Goal: Information Seeking & Learning: Learn about a topic

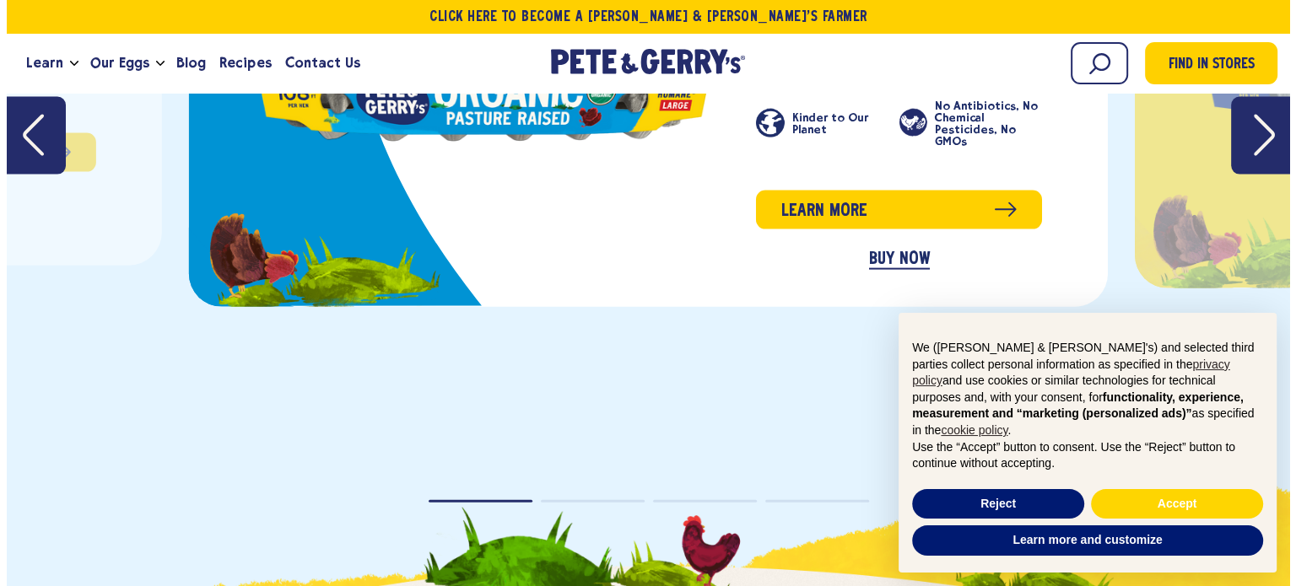
scroll to position [4080, 0]
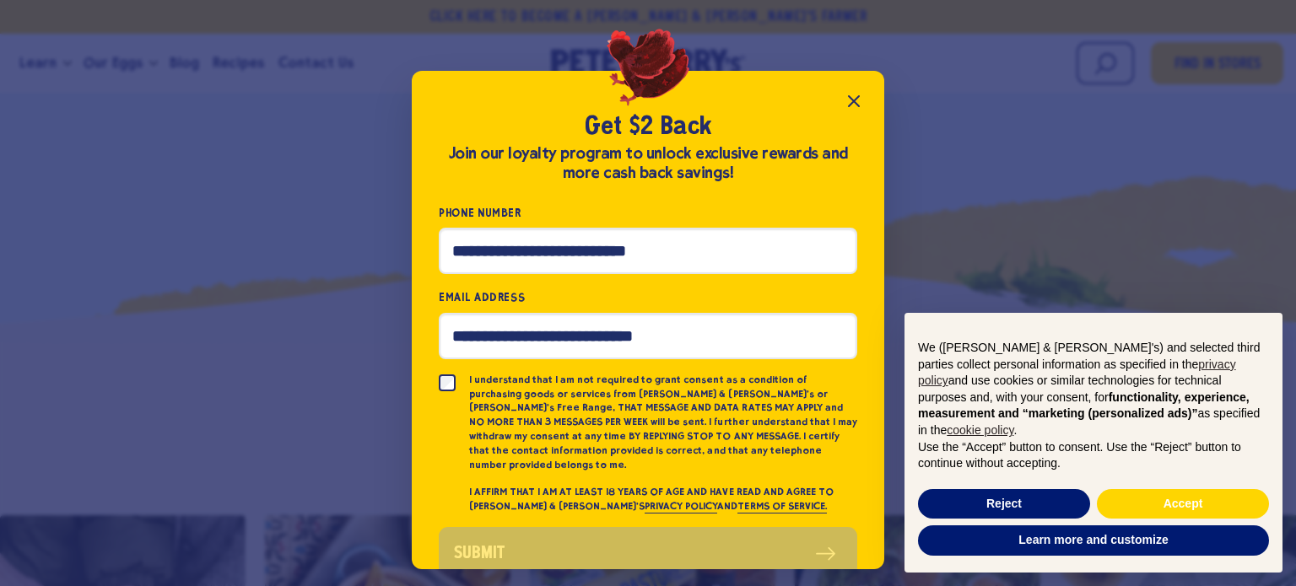
click at [850, 109] on icon "Close popup" at bounding box center [854, 101] width 20 height 20
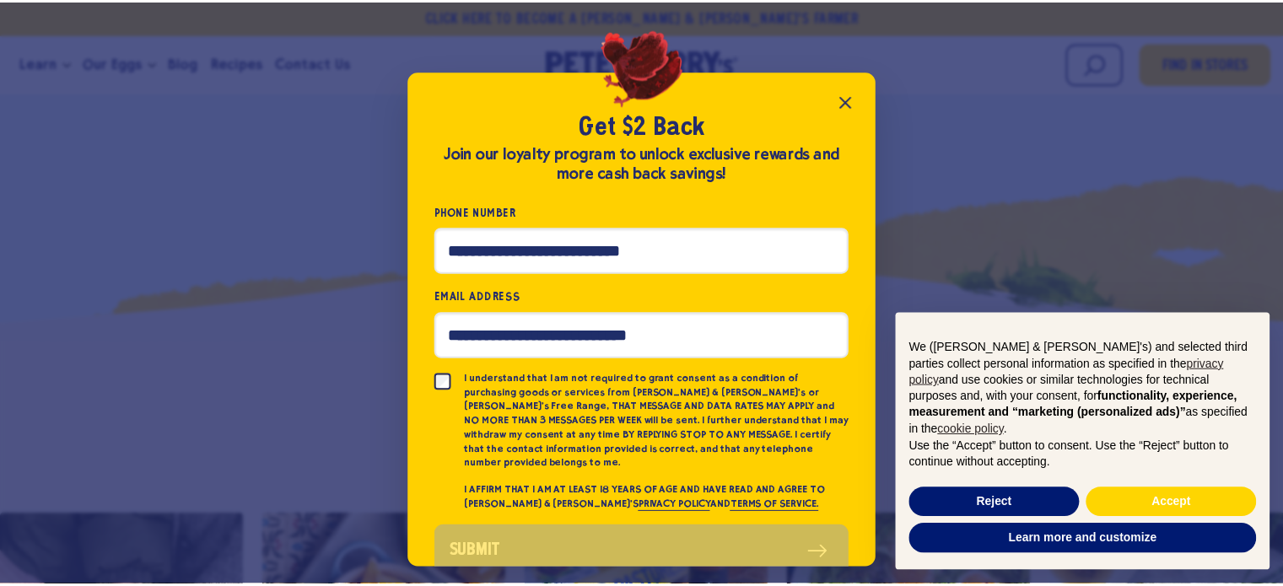
scroll to position [4076, 0]
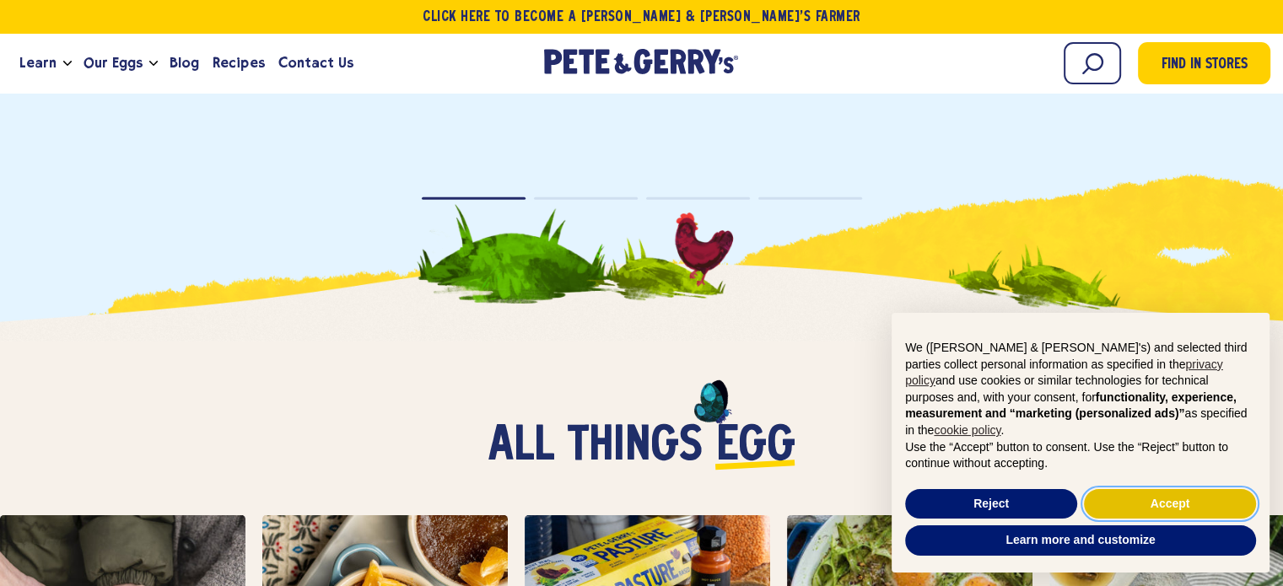
click at [1174, 505] on button "Accept" at bounding box center [1170, 504] width 172 height 30
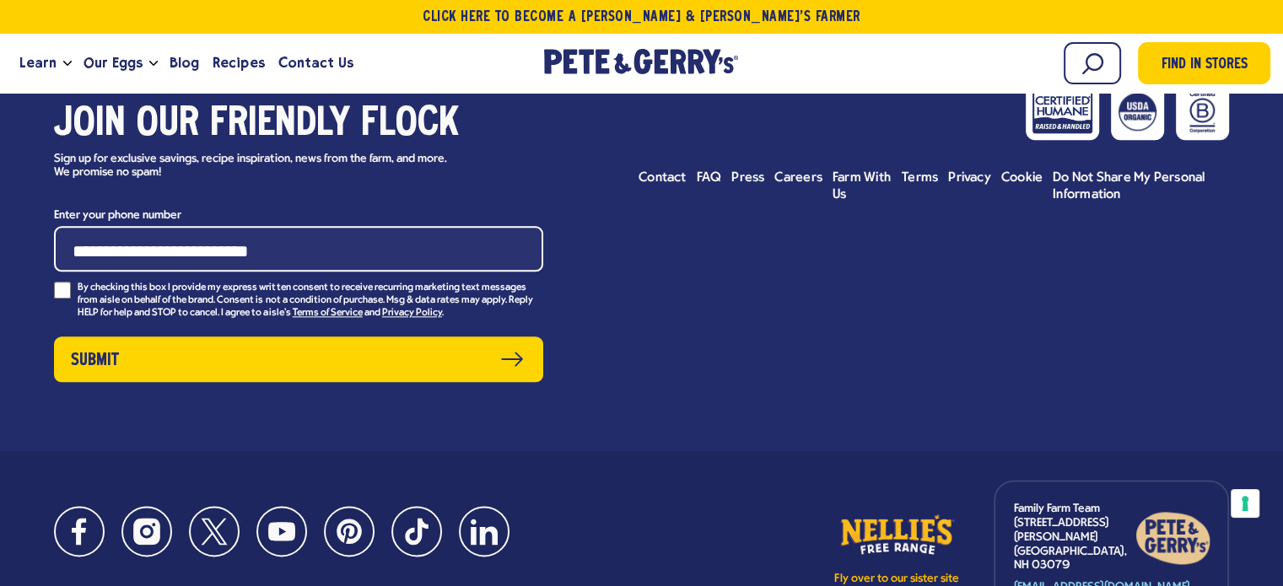
scroll to position [8285, 0]
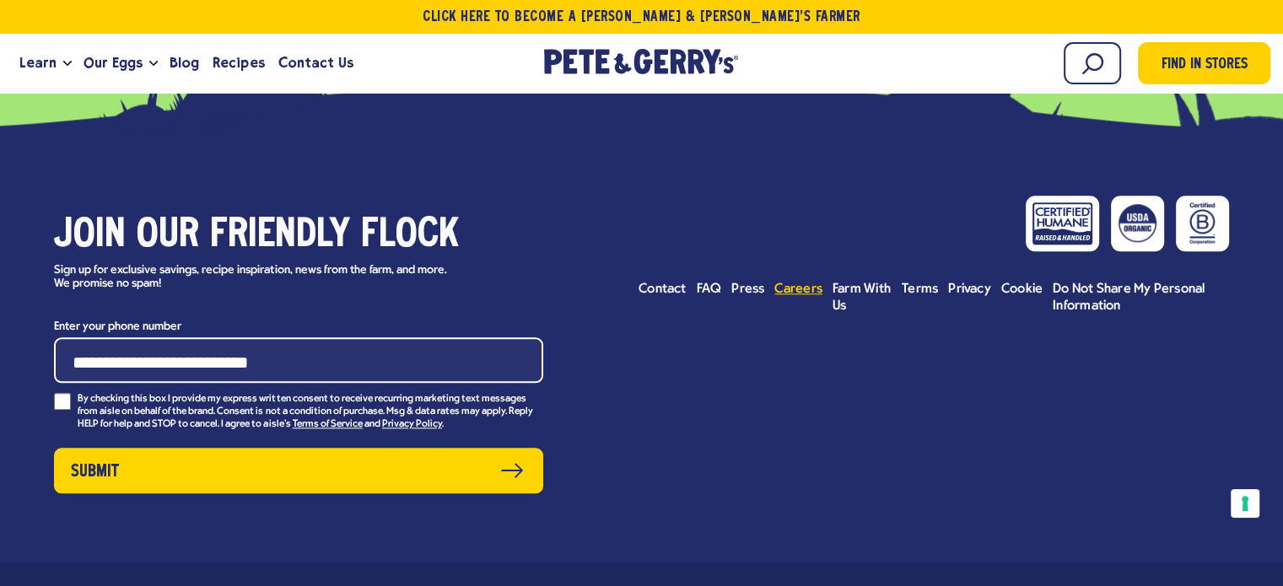
click at [810, 283] on span "Careers" at bounding box center [798, 289] width 48 height 13
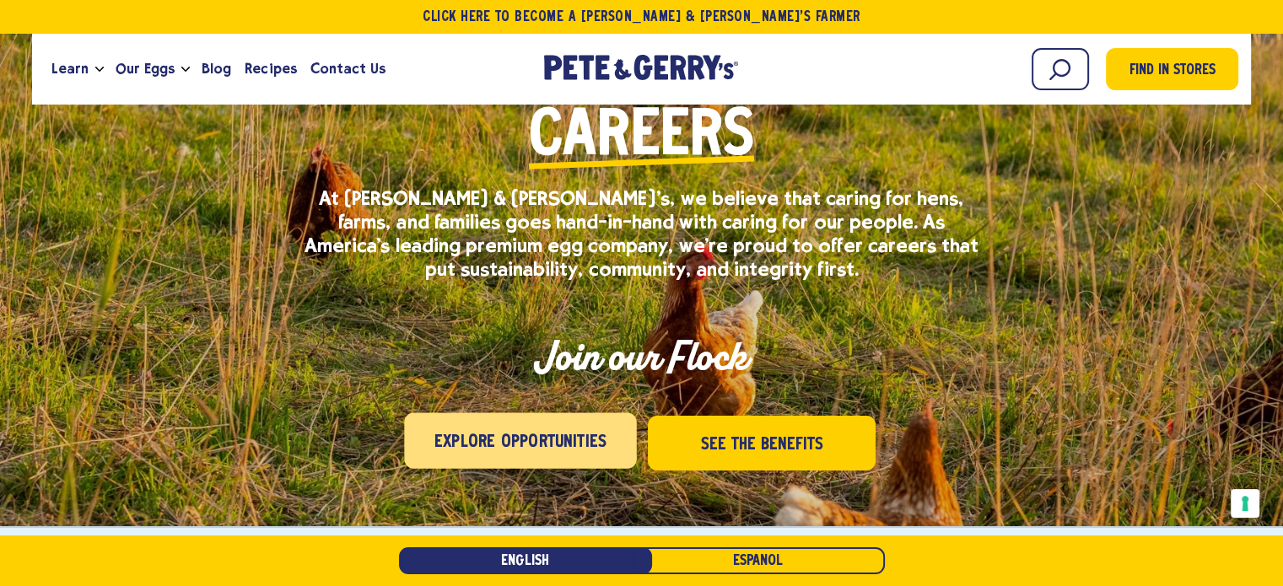
click at [586, 445] on span "Explore Opportunities" at bounding box center [520, 442] width 172 height 27
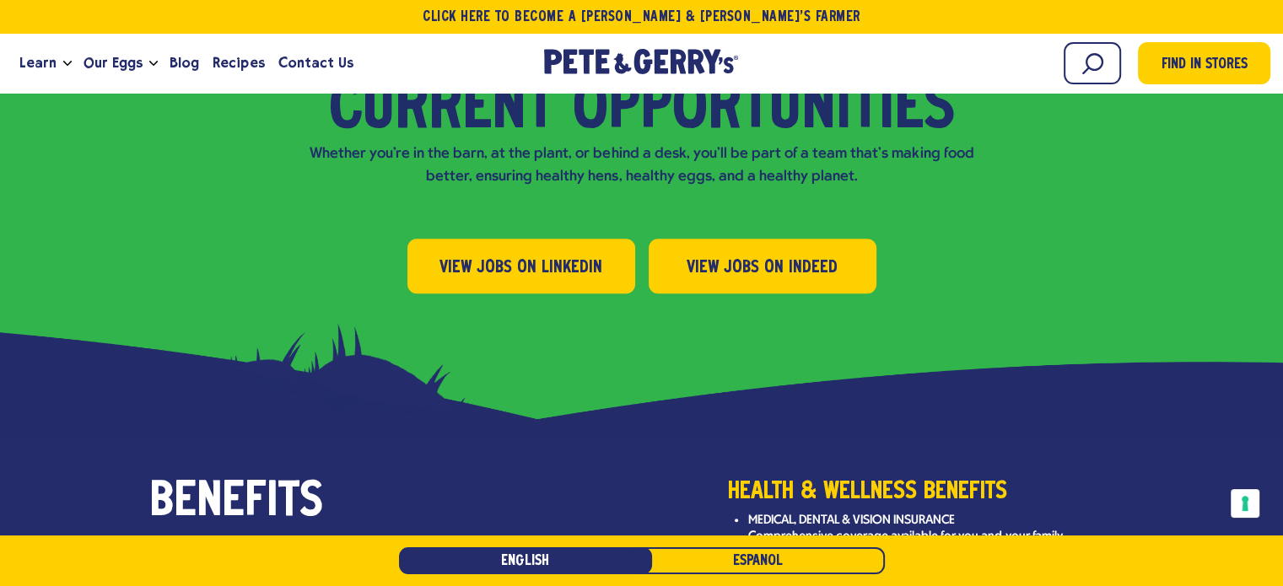
scroll to position [1815, 0]
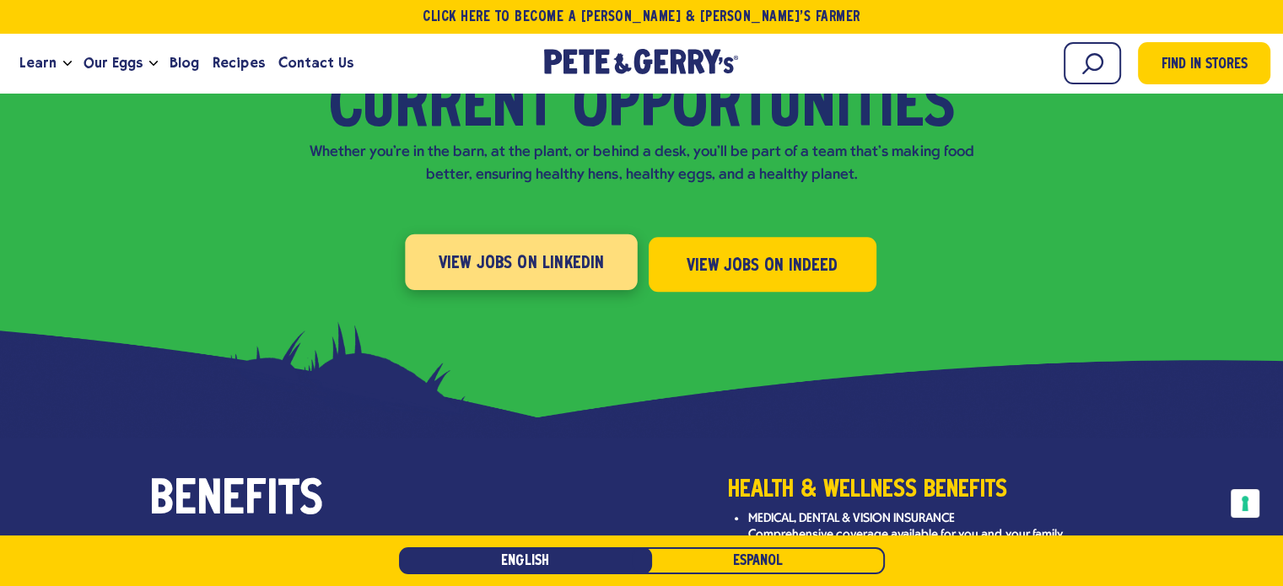
click at [580, 250] on span "View Jobs on LinkedIn" at bounding box center [521, 263] width 166 height 27
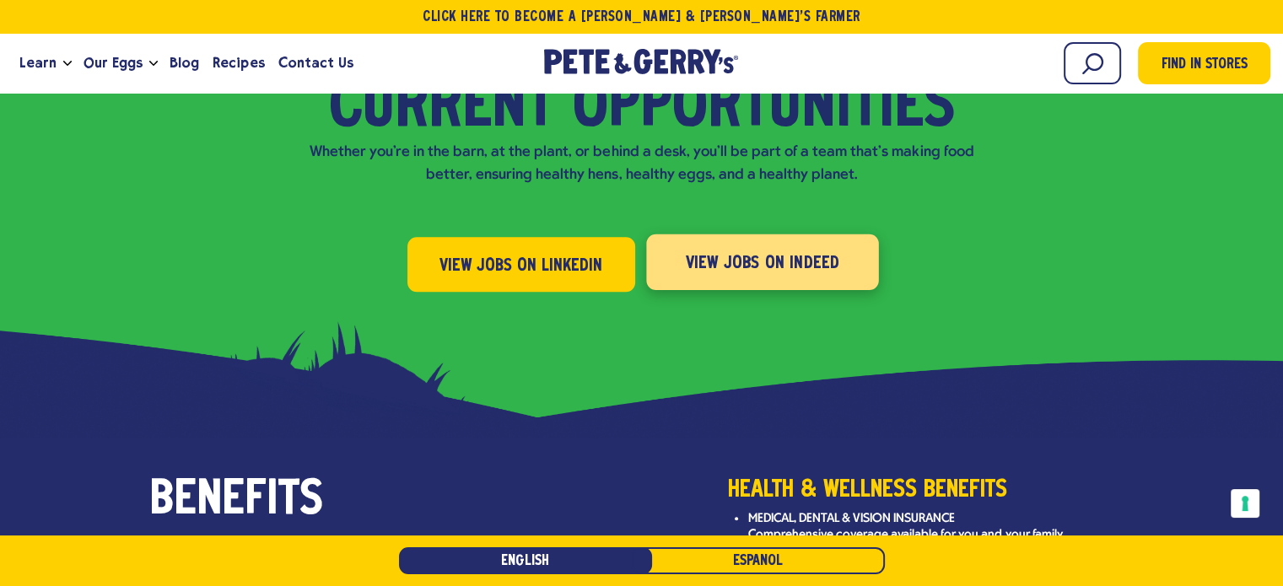
click at [775, 250] on span "View Jobs on Indeed" at bounding box center [762, 263] width 154 height 27
